Goal: Task Accomplishment & Management: Complete application form

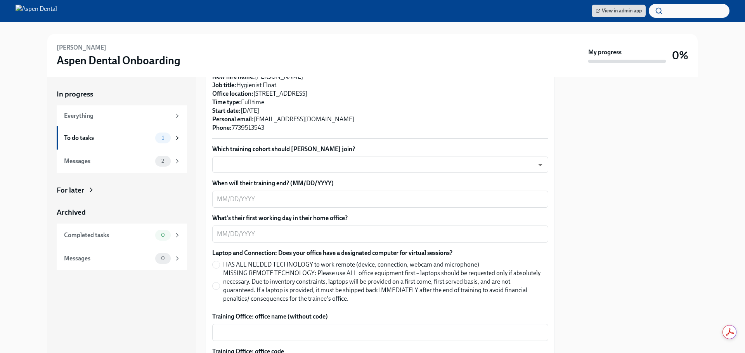
scroll to position [155, 0]
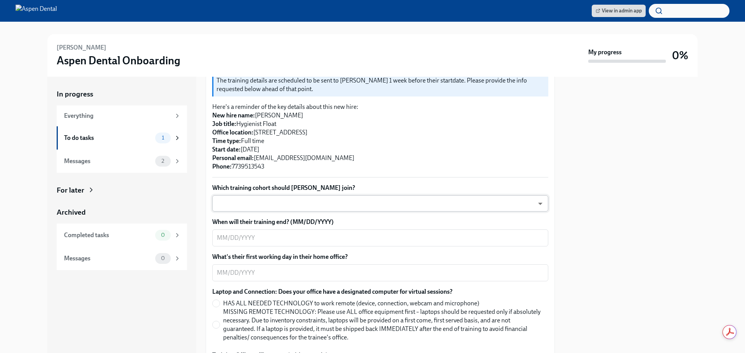
click at [310, 204] on body "View in admin app [PERSON_NAME] Dental Onboarding My progress 0% In progress Ev…" at bounding box center [372, 176] width 745 height 353
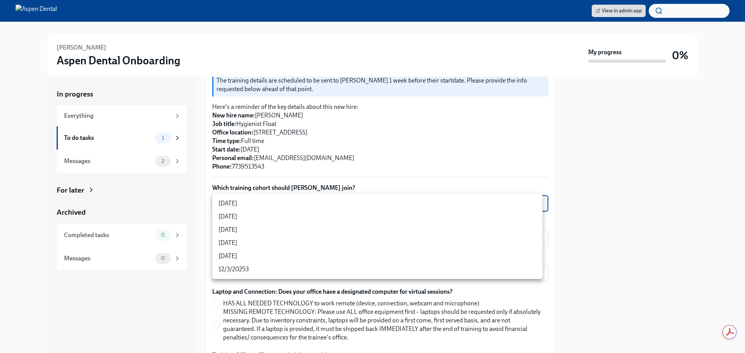
click at [341, 166] on div at bounding box center [372, 176] width 745 height 353
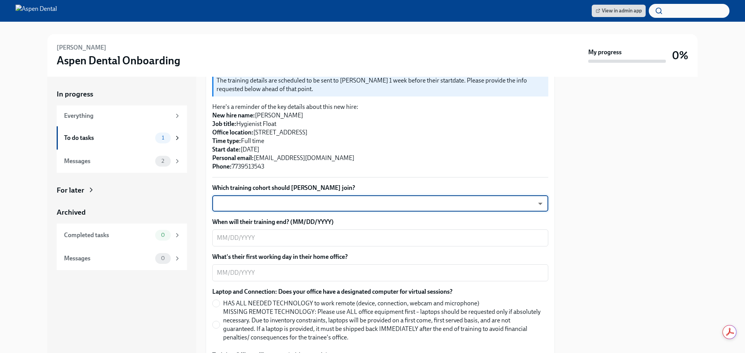
click at [290, 205] on body "View in admin app [PERSON_NAME] Dental Onboarding My progress 0% In progress Ev…" at bounding box center [372, 176] width 745 height 353
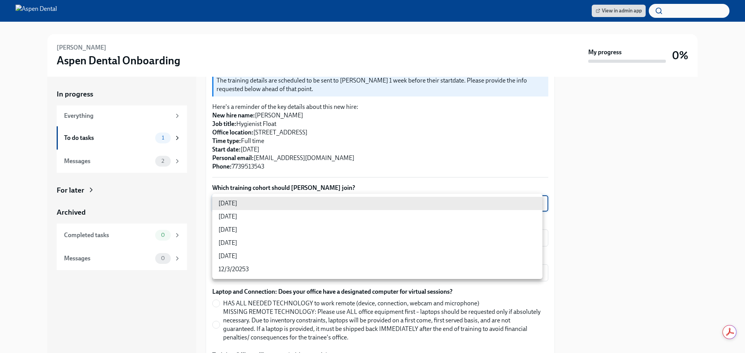
click at [369, 183] on div at bounding box center [372, 176] width 745 height 353
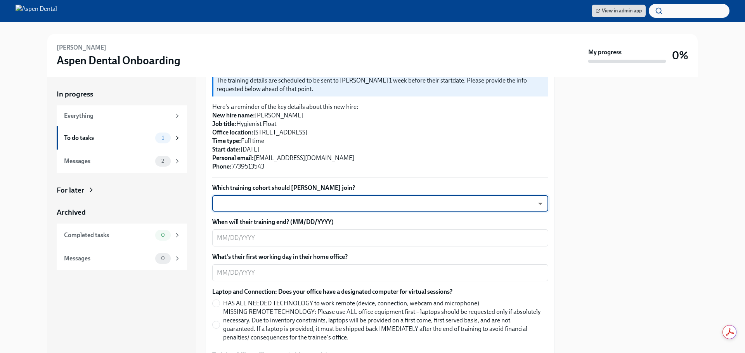
click at [328, 206] on body "View in admin app [PERSON_NAME] Dental Onboarding My progress 0% In progress Ev…" at bounding box center [372, 176] width 745 height 353
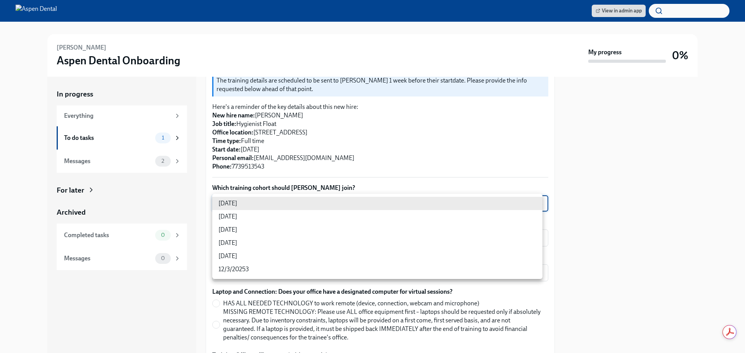
click at [269, 230] on li "[DATE]" at bounding box center [377, 229] width 330 height 13
type input "xIpes1xNG"
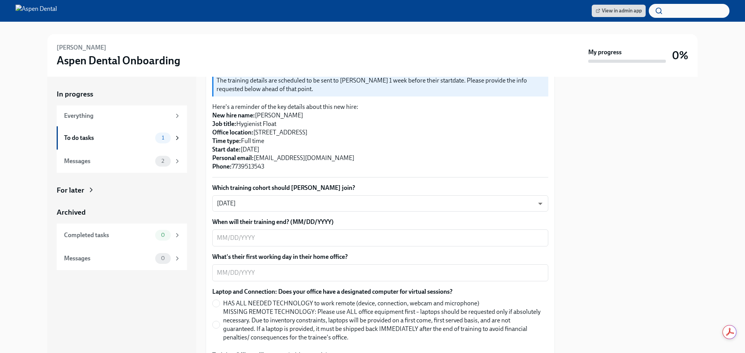
click at [402, 186] on label "Which training cohort should [PERSON_NAME] join?" at bounding box center [380, 188] width 336 height 9
click at [280, 238] on textarea "When will their training end? (MM/DD/YYYY)" at bounding box center [380, 237] width 327 height 9
click at [246, 242] on textarea "When will their training end? (MM/DD/YYYY)" at bounding box center [380, 237] width 327 height 9
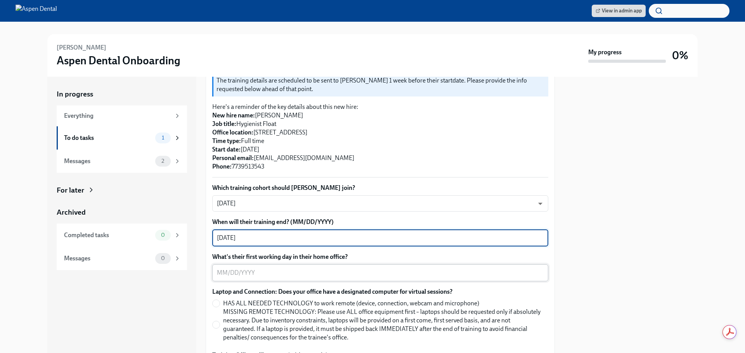
type textarea "[DATE]"
click at [238, 270] on textarea "What's their first working day in their home office?" at bounding box center [380, 272] width 327 height 9
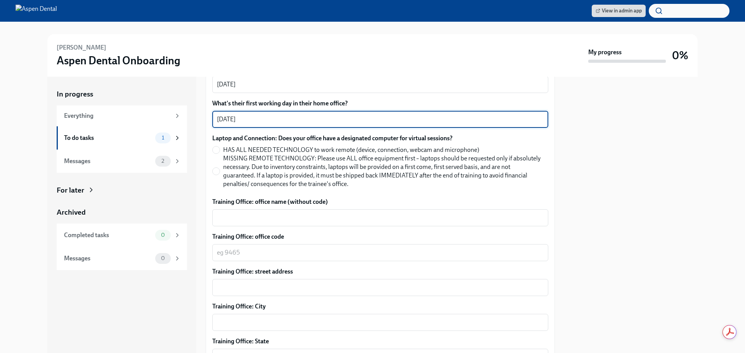
scroll to position [310, 0]
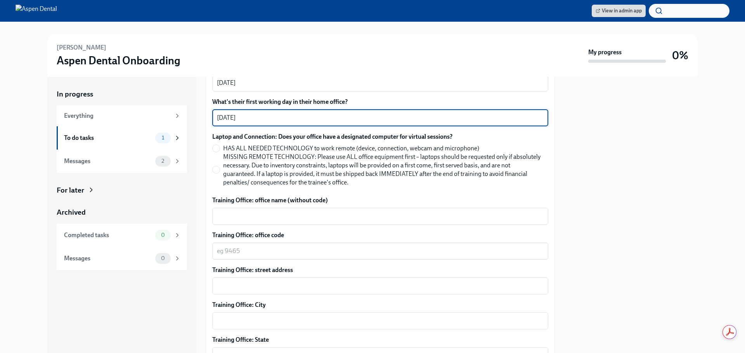
type textarea "[DATE]"
click at [194, 201] on div "In progress Everything To do tasks 1 Messages 2 For later Archived Completed ta…" at bounding box center [121, 215] width 149 height 277
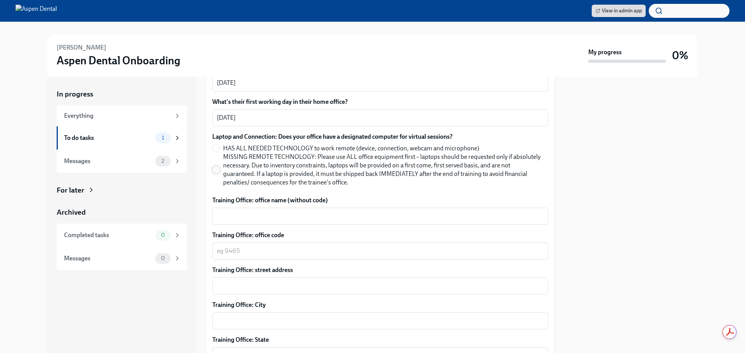
click at [220, 170] on span at bounding box center [216, 170] width 8 height 8
click at [220, 170] on input "MISSING REMOTE TECHNOLOGY: Please use ALL office equipment first – laptops shou…" at bounding box center [216, 169] width 7 height 7
radio input "true"
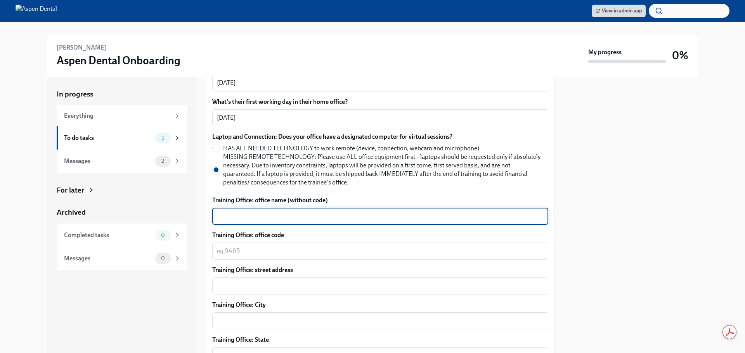
click at [260, 218] on textarea "Training Office: office name (without code)" at bounding box center [380, 216] width 327 height 9
type textarea "J"
type textarea "Joliet, [GEOGRAPHIC_DATA]"
click at [257, 254] on textarea "Training Office: office code" at bounding box center [380, 251] width 327 height 9
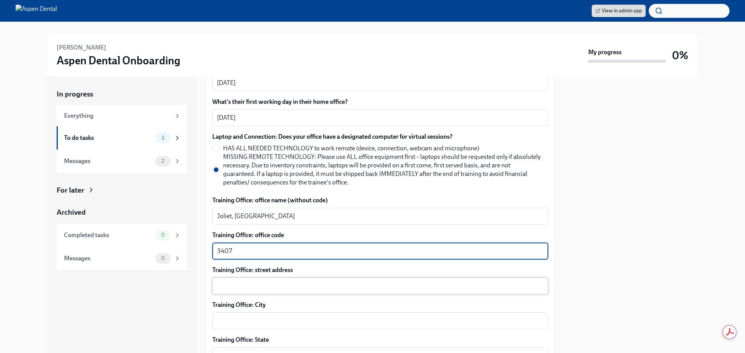
type textarea "3407"
click at [247, 290] on textarea "Training Office: street address" at bounding box center [380, 286] width 327 height 9
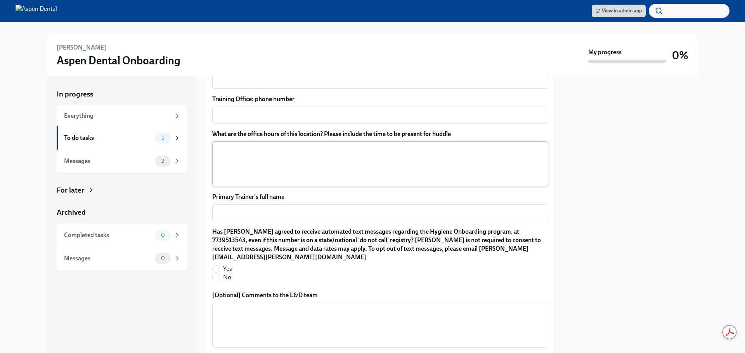
scroll to position [621, 0]
click at [259, 214] on textarea "Primary Trainer's full name" at bounding box center [380, 212] width 327 height 9
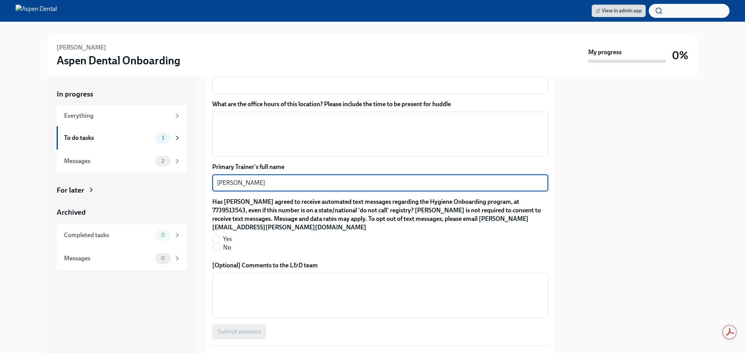
scroll to position [706, 0]
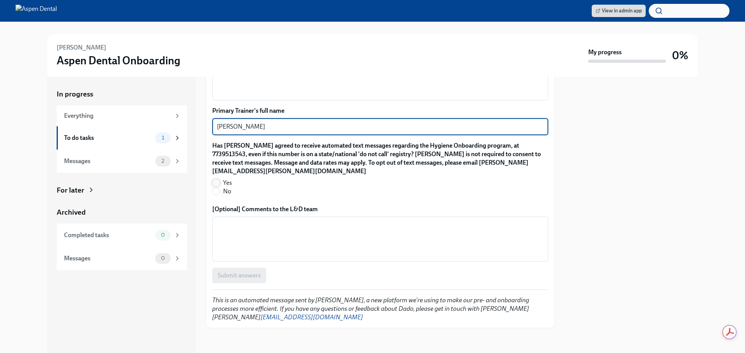
type textarea "[PERSON_NAME]"
click at [216, 183] on input "Yes" at bounding box center [216, 183] width 7 height 7
radio input "true"
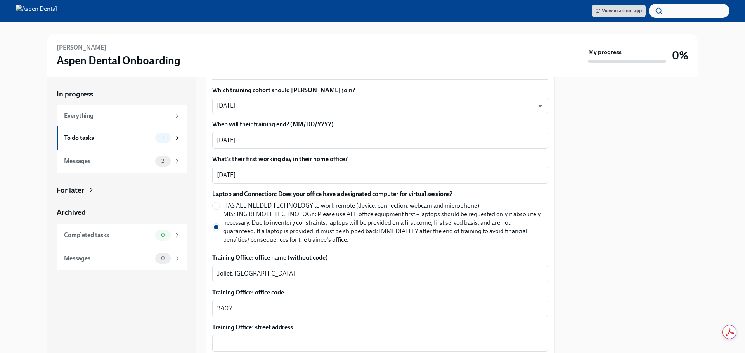
scroll to position [396, 0]
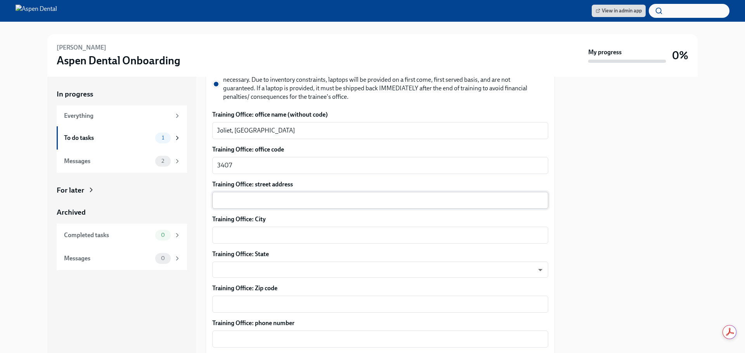
click at [306, 204] on textarea "Training Office: street address" at bounding box center [380, 200] width 327 height 9
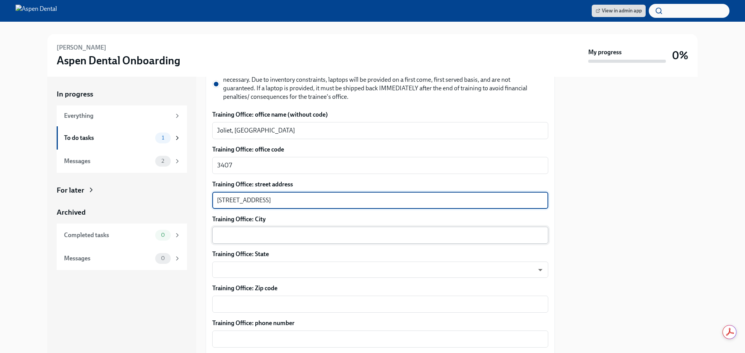
type textarea "[STREET_ADDRESS]"
click at [272, 233] on textarea "Training Office: City" at bounding box center [380, 235] width 327 height 9
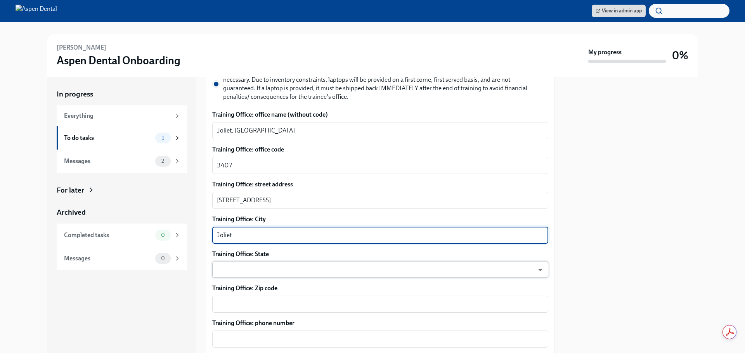
type textarea "Joliet"
click at [264, 272] on body "View in admin app [PERSON_NAME] Dental Onboarding My progress 0% In progress Ev…" at bounding box center [372, 176] width 745 height 353
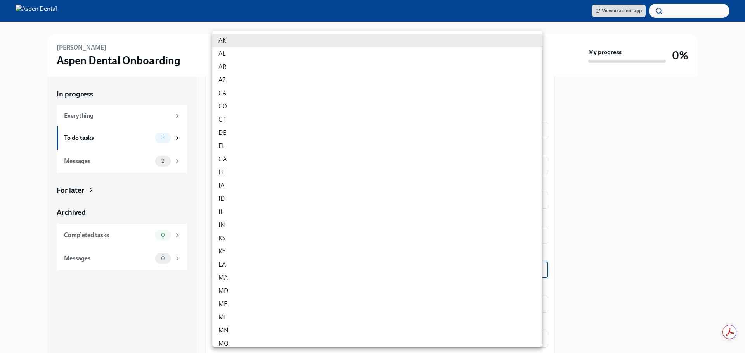
click at [237, 211] on li "IL" at bounding box center [377, 212] width 330 height 13
type input "0JH1U6C2e"
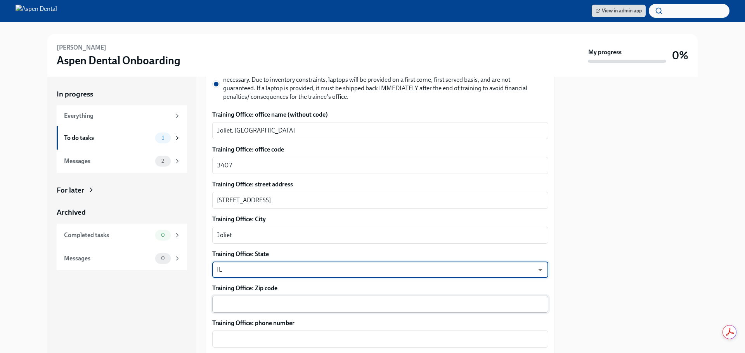
click at [261, 309] on textarea "Training Office: Zip code" at bounding box center [380, 304] width 327 height 9
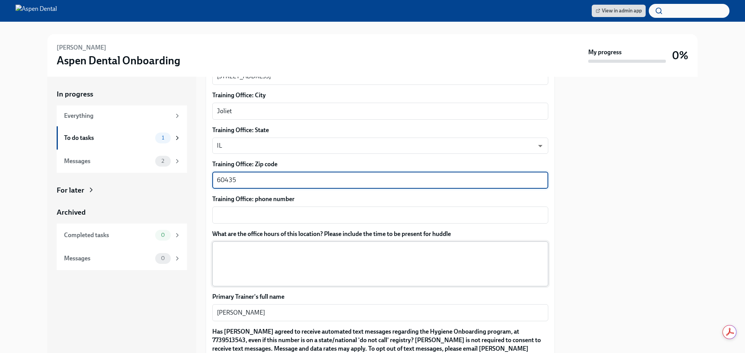
scroll to position [512, 0]
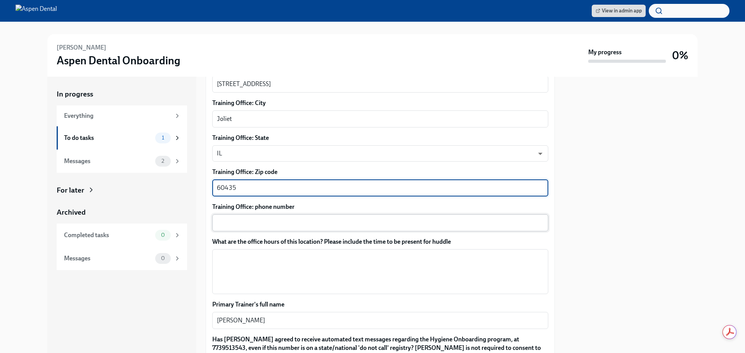
type textarea "60435"
click at [244, 223] on textarea "Training Office: phone number" at bounding box center [380, 222] width 327 height 9
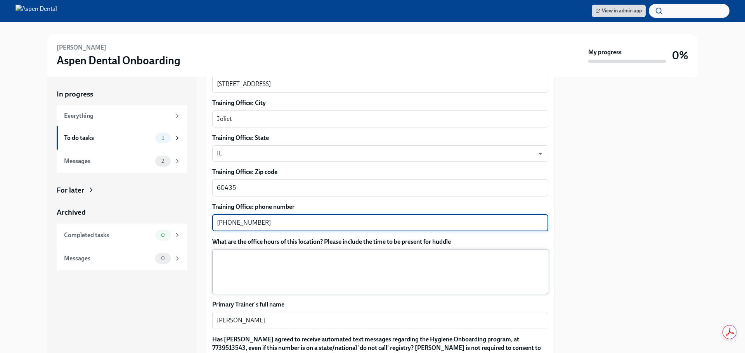
type textarea "[PHONE_NUMBER]"
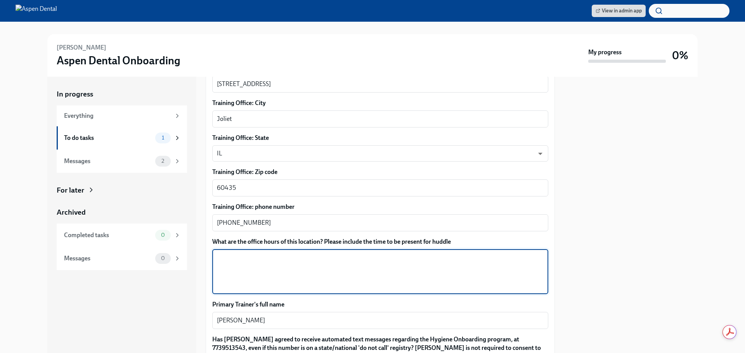
click at [232, 257] on textarea "What are the office hours of this location? Please include the time to be prese…" at bounding box center [380, 271] width 327 height 37
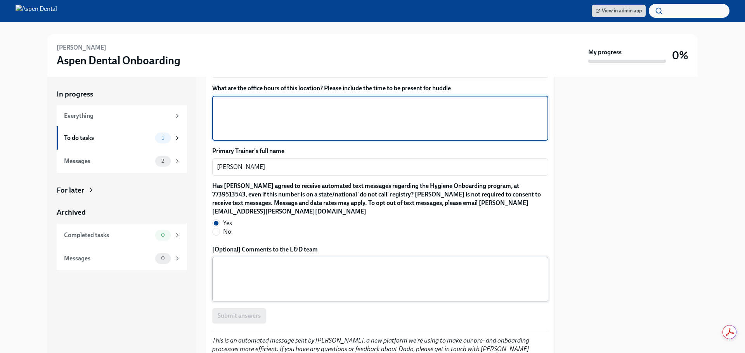
scroll to position [667, 0]
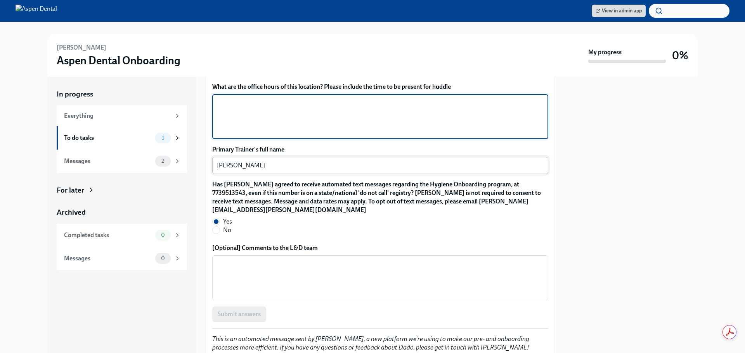
click at [273, 168] on textarea "[PERSON_NAME]" at bounding box center [380, 165] width 327 height 9
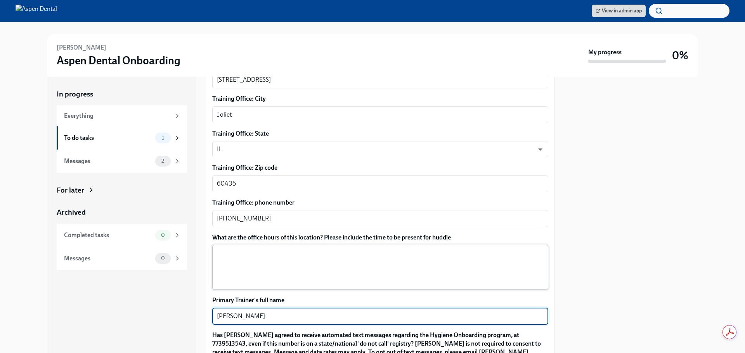
scroll to position [512, 0]
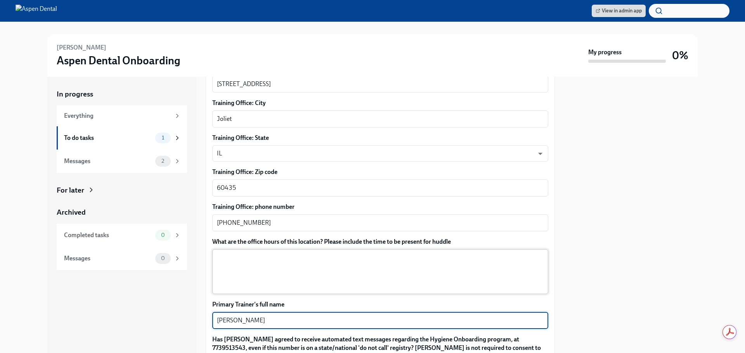
type textarea "[PERSON_NAME]"
click at [243, 256] on textarea "What are the office hours of this location? Please include the time to be prese…" at bounding box center [380, 271] width 327 height 37
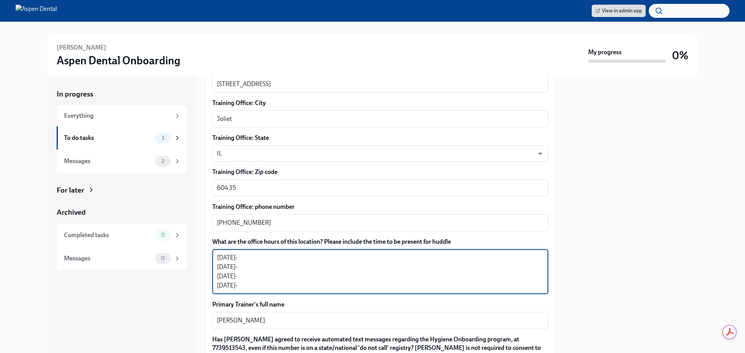
click at [252, 256] on textarea "[DATE]- [DATE]- [DATE]- [DATE]-" at bounding box center [380, 271] width 327 height 37
click at [272, 256] on textarea "[DATE]- 8-5 [DATE]- [DATE]- [DATE]-" at bounding box center [380, 271] width 327 height 37
click at [261, 265] on textarea "[DATE]- 8-5 [DATE]- [DATE]- [DATE]-" at bounding box center [380, 271] width 327 height 37
click at [267, 257] on textarea "[DATE]- 8-5 [DATE]- 8-5 [DATE]- [DATE]-" at bounding box center [380, 271] width 327 height 37
click at [257, 269] on textarea "[DATE]- 8-5pm [DATE]- 8-5 [DATE]- [DATE]-" at bounding box center [380, 271] width 327 height 37
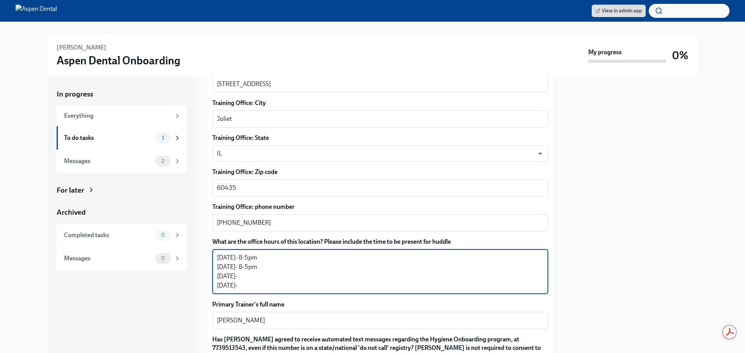
click at [265, 277] on textarea "[DATE]- 8-5pm [DATE]- 8-5pm [DATE]- [DATE]-" at bounding box center [380, 271] width 327 height 37
click at [244, 258] on textarea "[DATE]- 8-5pm [DATE]- 8-5pm [DATE]- [DATE]-" at bounding box center [380, 271] width 327 height 37
click at [245, 267] on textarea "[DATE]- 7:45-5pm [DATE]- 8-5pm [DATE]- [DATE]-" at bounding box center [380, 271] width 327 height 37
click at [267, 278] on textarea "[DATE]- 7:45-5pm [DATE]- 7:45-5pm [DATE]- [DATE]-" at bounding box center [380, 271] width 327 height 37
click at [267, 288] on textarea "[DATE]- 7:45-5pm [DATE]- 7:45-5pm [DATE]- 7:45-5pm [DATE]-" at bounding box center [380, 271] width 327 height 37
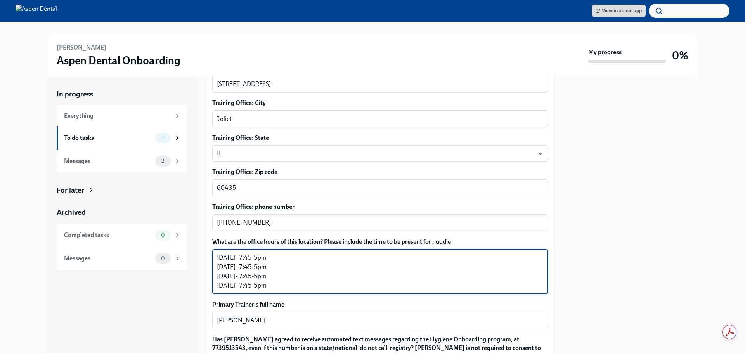
click at [282, 277] on textarea "[DATE]- 7:45-5pm [DATE]- 7:45-5pm [DATE]- 7:45-5pm [DATE]- 7:45-5pm" at bounding box center [380, 271] width 327 height 37
click at [270, 267] on textarea "[DATE]- 7:45-5pm [DATE]- 7:45-5pm [DATE]- 7:45-5pm [DATE]- 7:45-5pm" at bounding box center [380, 271] width 327 height 37
click at [282, 258] on textarea "[DATE]- 7:45-5pm [DATE]- 7:45-5pm [DATE]- 7:45-5pm [DATE]- 7:45-5pm" at bounding box center [380, 271] width 327 height 37
click at [273, 266] on textarea "[DATE]- 7:45-5pm [DATE]- 7:45-5pm [DATE]- 7:45-5pm [DATE]- 7:45-5pm" at bounding box center [380, 271] width 327 height 37
click at [296, 273] on textarea "[DATE]- 7:45-5pm [DATE]- 7:45-5pm [DATE]- 7:45-5pm [DATE]- 7:45-5pm" at bounding box center [380, 271] width 327 height 37
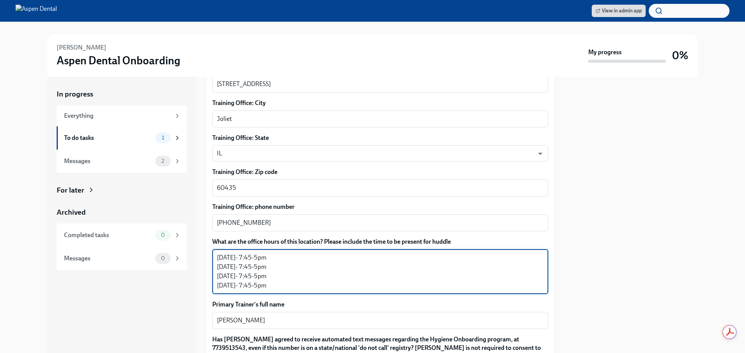
click at [281, 269] on textarea "[DATE]- 7:45-5pm [DATE]- 7:45-5pm [DATE]- 7:45-5pm [DATE]- 7:45-5pm" at bounding box center [380, 271] width 327 height 37
click at [281, 252] on div "[DATE]- 7:45-5pm [DATE]- 7:45-5pm [DATE]- 7:45-5pm [DATE]- 7:45-5pm x ​" at bounding box center [380, 271] width 336 height 45
click at [280, 256] on textarea "[DATE]- 7:45-5pm [DATE]- 7:45-5pm [DATE]- 7:45-5pm [DATE]- 7:45-5pm" at bounding box center [380, 271] width 327 height 37
click at [275, 286] on textarea "[DATE]- 7:45-5pm [DATE]- 7:45-5pm [DATE]- 7:45-5pm [DATE]- 7:45-5pm" at bounding box center [380, 271] width 327 height 37
click at [284, 278] on textarea "[DATE]- 7:45-5pm [DATE]- 7:45-5pm [DATE]- 7:45-5pm [DATE]- 7:45-5pm" at bounding box center [380, 271] width 327 height 37
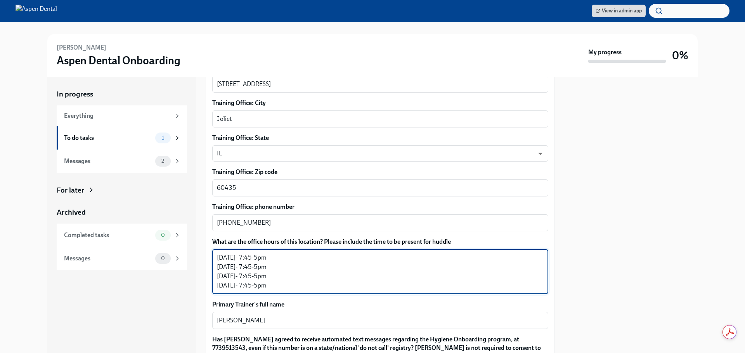
click at [278, 270] on textarea "[DATE]- 7:45-5pm [DATE]- 7:45-5pm [DATE]- 7:45-5pm [DATE]- 7:45-5pm" at bounding box center [380, 271] width 327 height 37
click at [278, 262] on textarea "[DATE]- 7:45-5pm [DATE]- 7:45-5pm [DATE]- 7:45-5pm [DATE]- 7:45-5pm" at bounding box center [380, 271] width 327 height 37
click at [275, 266] on textarea "[DATE]- 7:45-5pm [DATE]- 7:45-5pm [DATE]- 7:45-5pm [DATE]- 7:45-5pm" at bounding box center [380, 271] width 327 height 37
drag, startPoint x: 259, startPoint y: 258, endPoint x: 266, endPoint y: 258, distance: 7.0
click at [259, 258] on textarea "[DATE]- 7:45-5pm [DATE]- 7:45-5pm [DATE]- 7:45-5pm [DATE]- 7:45-5pm" at bounding box center [380, 271] width 327 height 37
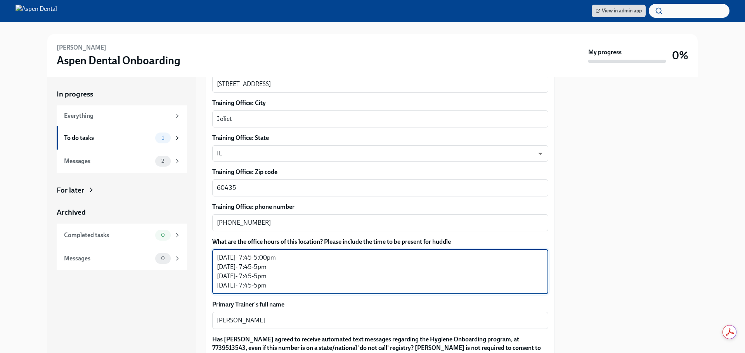
click at [260, 267] on textarea "[DATE]- 7:45-5:00pm [DATE]- 7:45-5pm [DATE]- 7:45-5pm [DATE]- 7:45-5pm" at bounding box center [380, 271] width 327 height 37
click at [270, 277] on textarea "[DATE]- 7:45-5:00pm [DATE]- 7:45-5:00pm [DATE]- 7:45-5pm [DATE]- 7:45-5pm" at bounding box center [380, 271] width 327 height 37
click at [262, 287] on textarea "[DATE]- 7:45-5:00pm [DATE]- 7:45-5:00pm [DATE]- 7:45-5:00pm [DATE]- 7:45-5pm" at bounding box center [380, 271] width 327 height 37
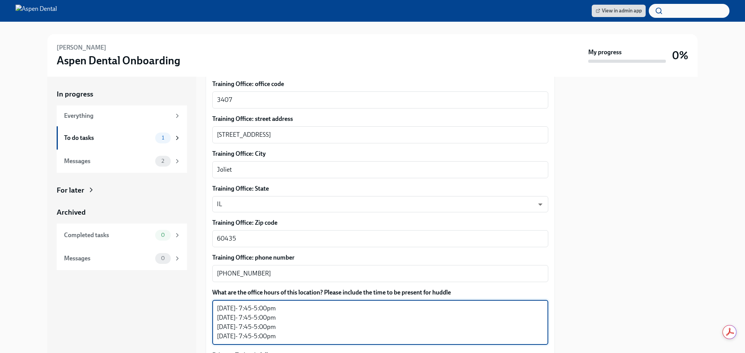
scroll to position [474, 0]
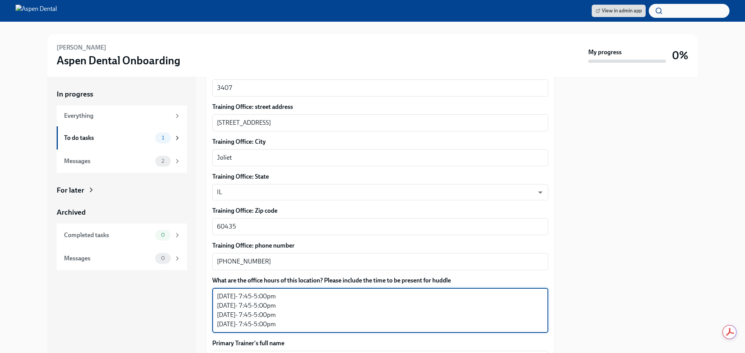
click at [253, 298] on textarea "[DATE]- 7:45-5:00pm [DATE]- 7:45-5:00pm [DATE]- 7:45-5:00pm [DATE]- 7:45-5:00pm" at bounding box center [380, 310] width 327 height 37
click at [253, 307] on textarea "[DATE]- 7:45am-5:00pm [DATE]- 7:45-5:00pm [DATE]- 7:45-5:00pm [DATE]- 7:45-5:00…" at bounding box center [380, 310] width 327 height 37
click at [263, 317] on textarea "[DATE]- 7:45am-5:00pm [DATE]- 7:45am-5:00pm [DATE]- 7:45-5:00pm [DATE]- 7:45-5:…" at bounding box center [380, 310] width 327 height 37
click at [258, 323] on textarea "[DATE]- 7:45am-5:00pm [DATE]- 7:45am-5:00pm [DATE]- 7:45am-5:00pm [DATE]- 7:45-…" at bounding box center [380, 310] width 327 height 37
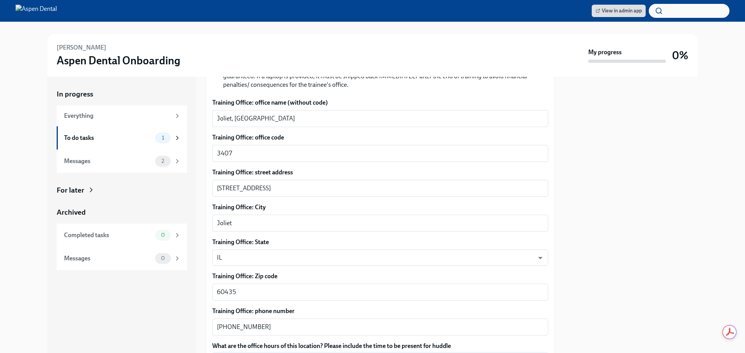
scroll to position [427, 0]
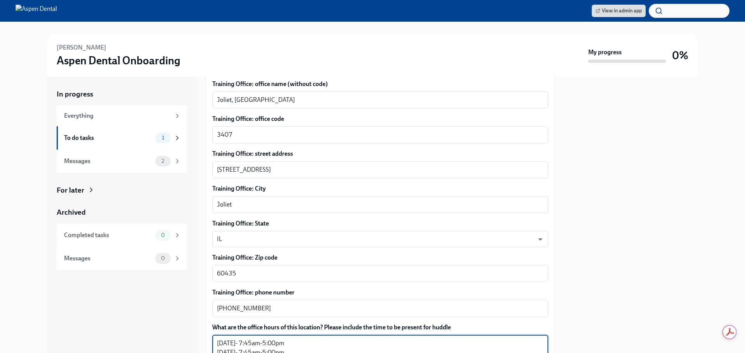
type textarea "[DATE]- 7:45am-5:00pm [DATE]- 7:45am-5:00pm [DATE]- 7:45am-5:00pm [DATE]- 7:45a…"
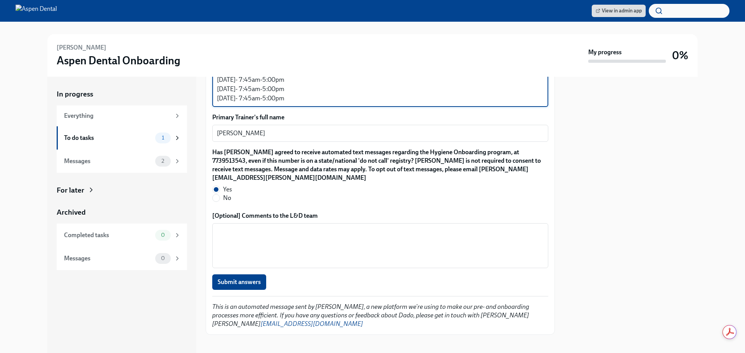
scroll to position [706, 0]
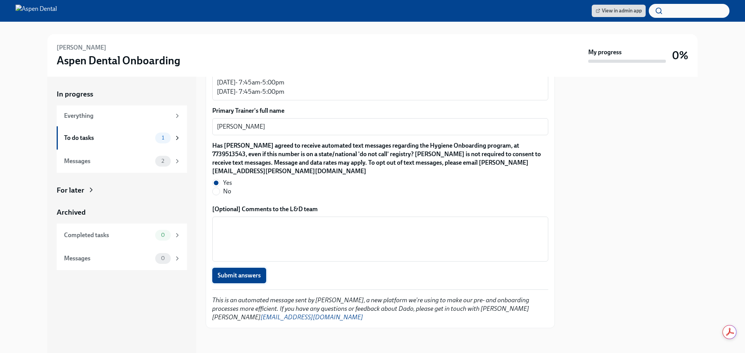
click at [246, 273] on span "Submit answers" at bounding box center [239, 276] width 43 height 8
click at [134, 166] on div "Messages 1" at bounding box center [122, 161] width 117 height 11
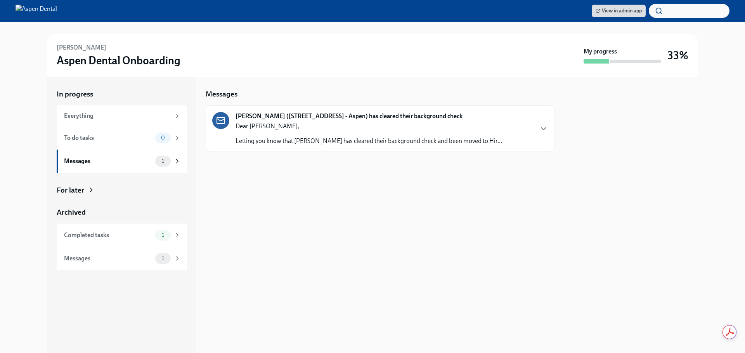
click at [493, 123] on div "[PERSON_NAME] ([STREET_ADDRESS] - Aspen) has cleared their background check Dea…" at bounding box center [380, 128] width 336 height 33
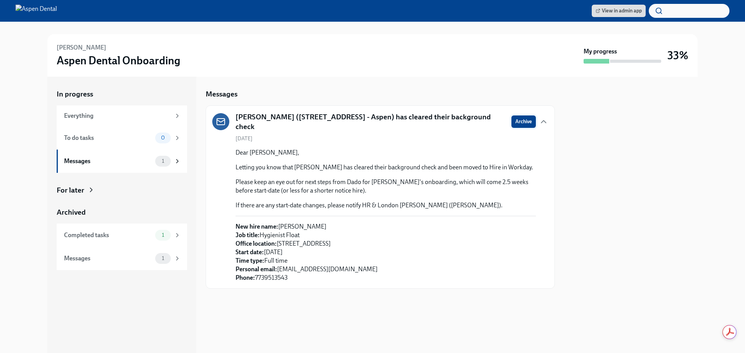
click at [518, 118] on span "Archive" at bounding box center [523, 122] width 17 height 8
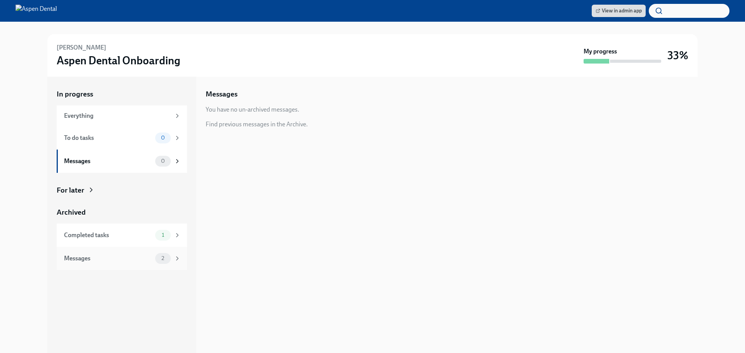
click at [103, 261] on div "Messages" at bounding box center [108, 258] width 88 height 9
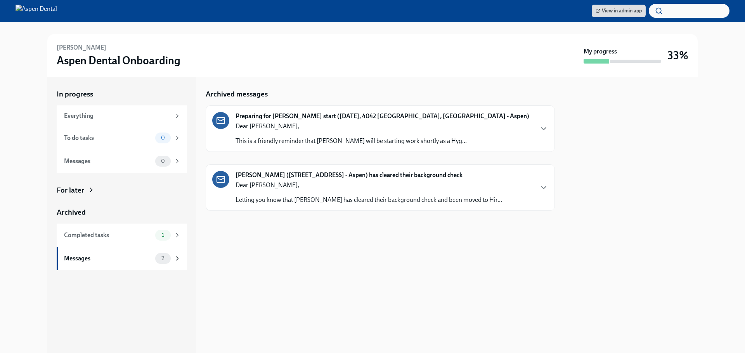
click at [446, 130] on p "Dear [PERSON_NAME]," at bounding box center [350, 126] width 231 height 9
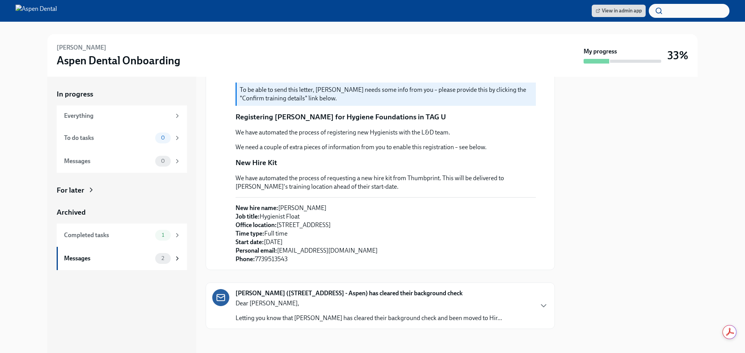
scroll to position [193, 0]
click at [357, 303] on p "Dear [PERSON_NAME]," at bounding box center [368, 303] width 266 height 9
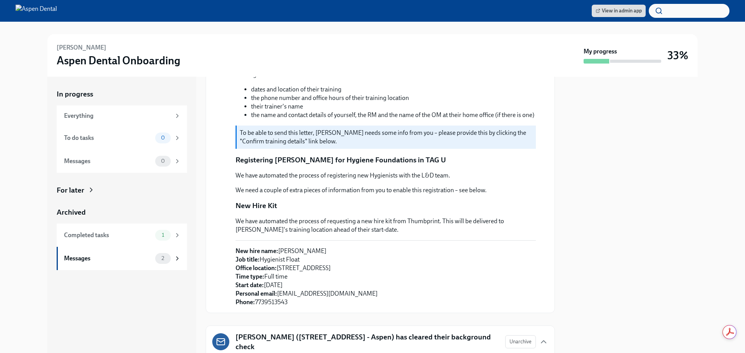
scroll to position [0, 0]
